Goal: Find specific page/section: Find specific page/section

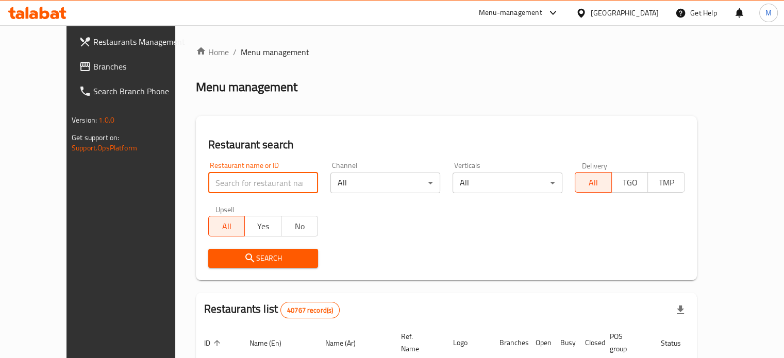
click at [220, 182] on input "search" at bounding box center [263, 183] width 110 height 21
click button "Search" at bounding box center [263, 258] width 110 height 19
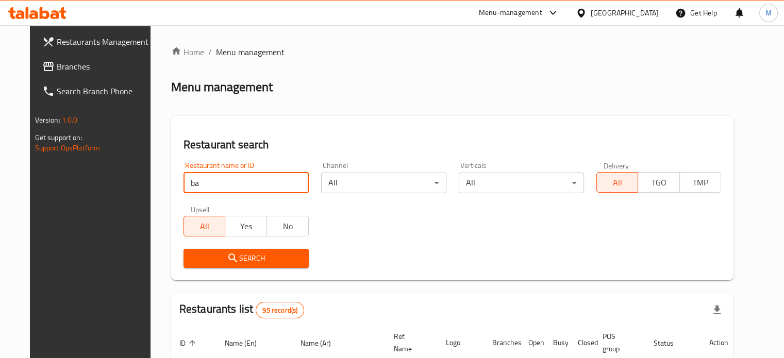
type input "b"
type input "papa"
click button "Search" at bounding box center [246, 258] width 125 height 19
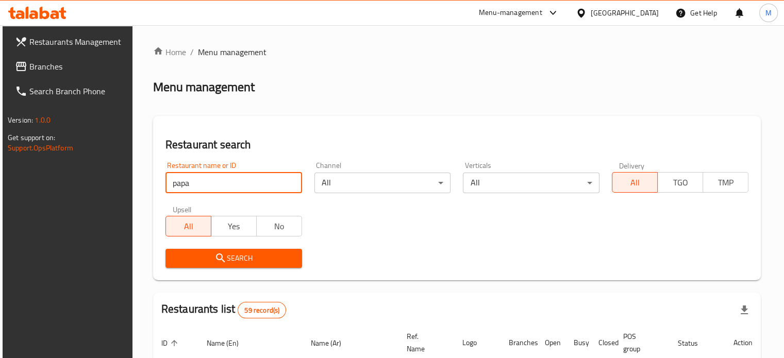
click at [291, 185] on input "papa" at bounding box center [233, 183] width 137 height 21
click button "Search" at bounding box center [233, 258] width 137 height 19
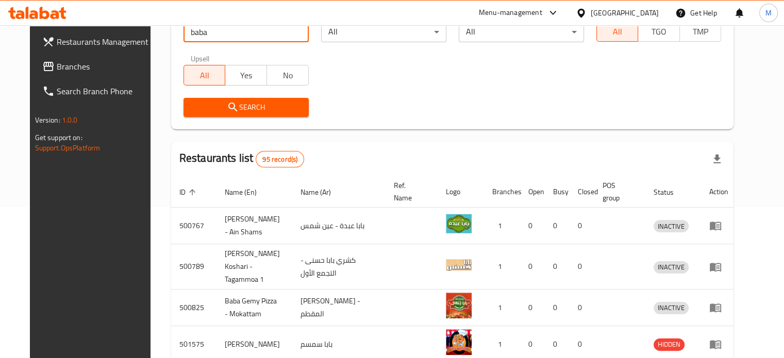
scroll to position [148, 0]
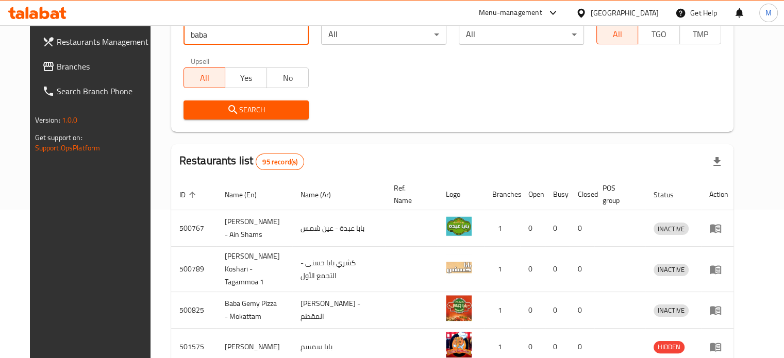
click at [204, 31] on input "baba" at bounding box center [246, 34] width 125 height 21
type input "papa"
click button "Search" at bounding box center [246, 110] width 125 height 19
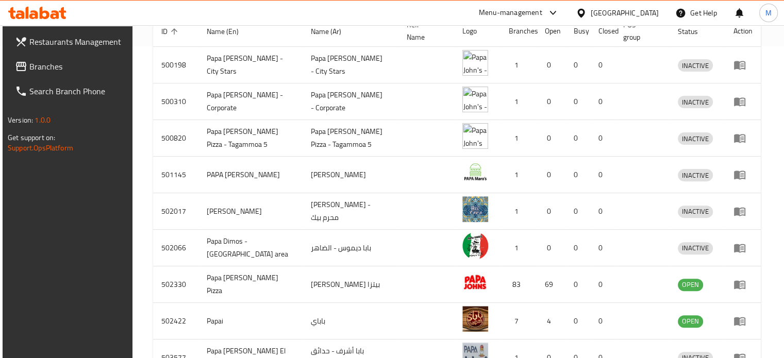
scroll to position [311, 0]
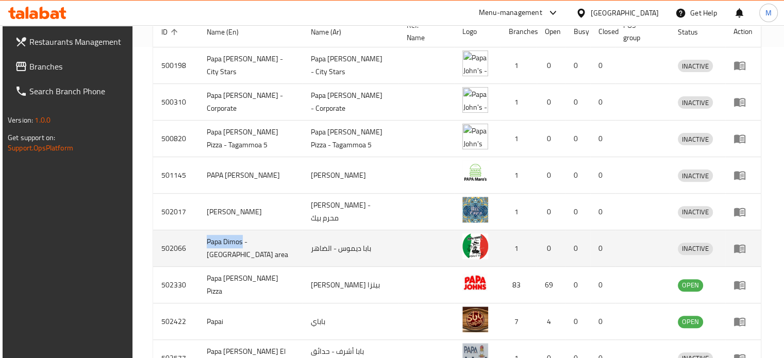
drag, startPoint x: 206, startPoint y: 238, endPoint x: 240, endPoint y: 235, distance: 34.1
click at [240, 235] on td "Papa Dimos - [GEOGRAPHIC_DATA] area" at bounding box center [250, 248] width 104 height 37
copy td "Papa Dimos"
